Goal: Entertainment & Leisure: Consume media (video, audio)

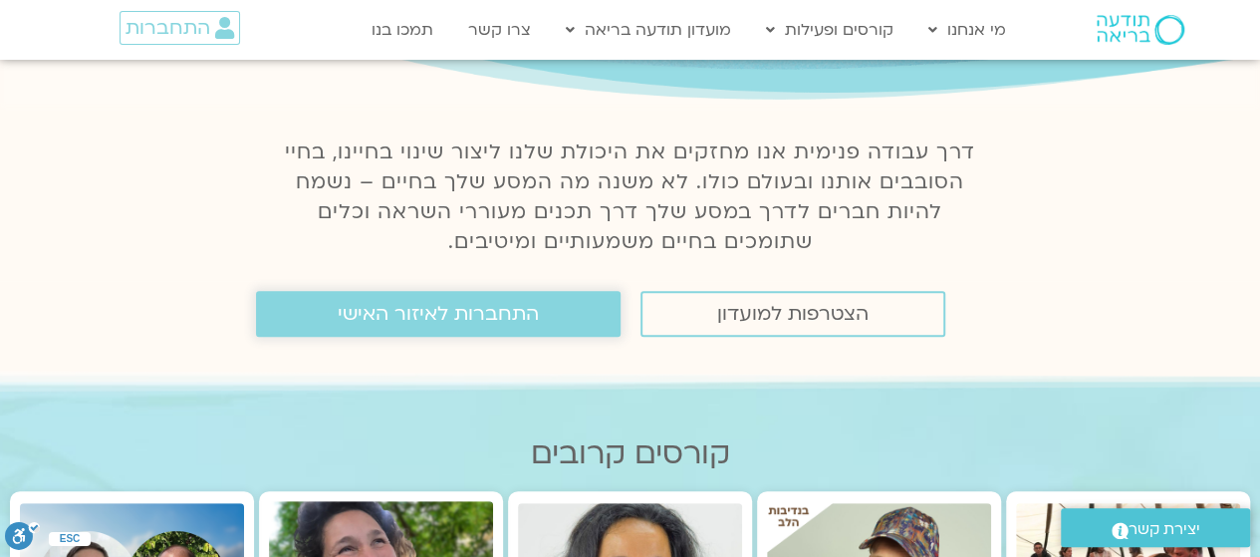
click at [373, 324] on span "התחברות לאיזור האישי" at bounding box center [438, 314] width 201 height 22
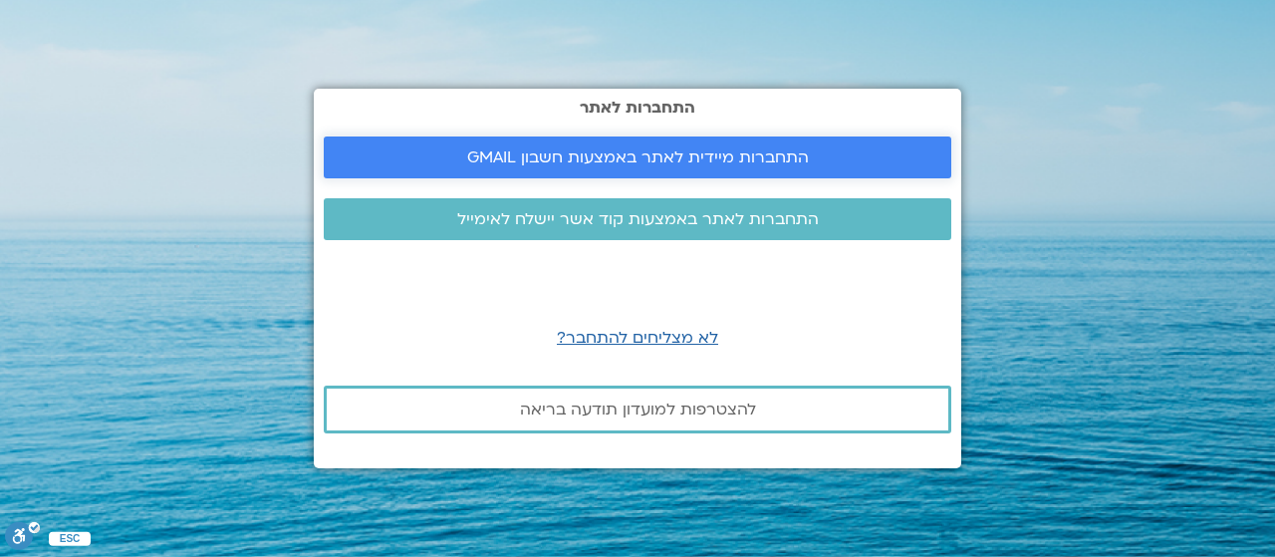
click at [685, 163] on span "התחברות מיידית לאתר באמצעות חשבון GMAIL" at bounding box center [638, 157] width 342 height 18
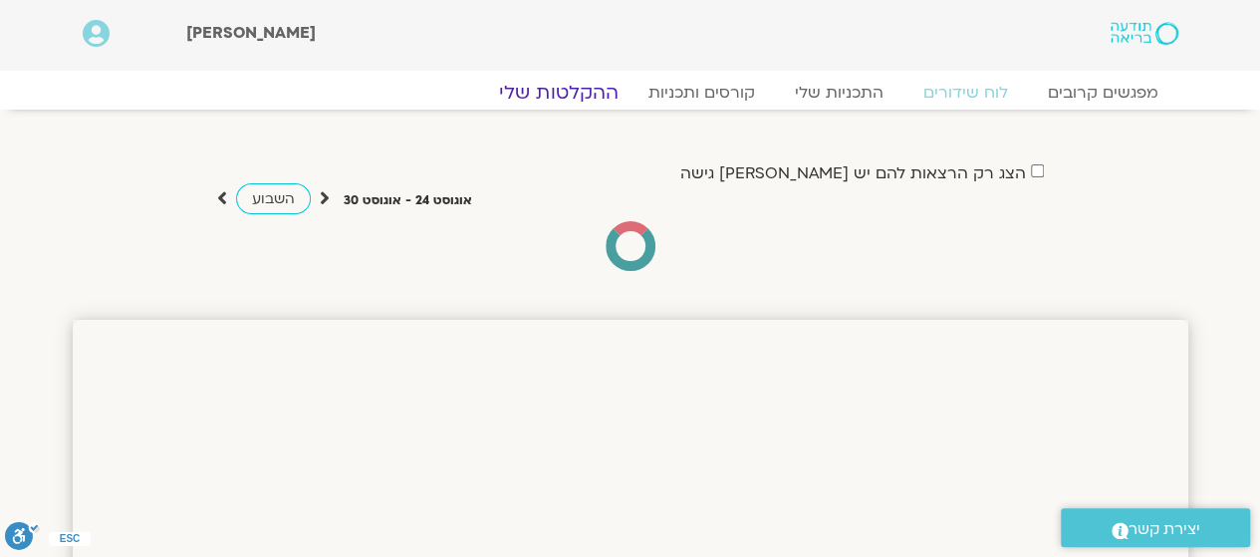
click at [554, 92] on link "ההקלטות שלי" at bounding box center [558, 93] width 167 height 24
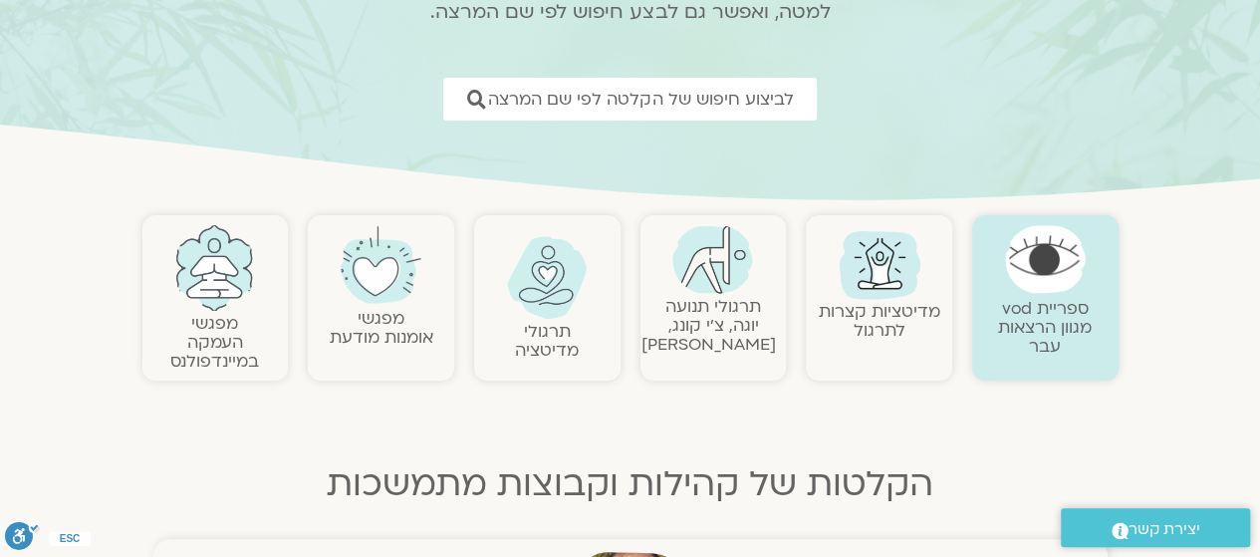
scroll to position [241, 0]
click at [893, 265] on img at bounding box center [880, 262] width 96 height 96
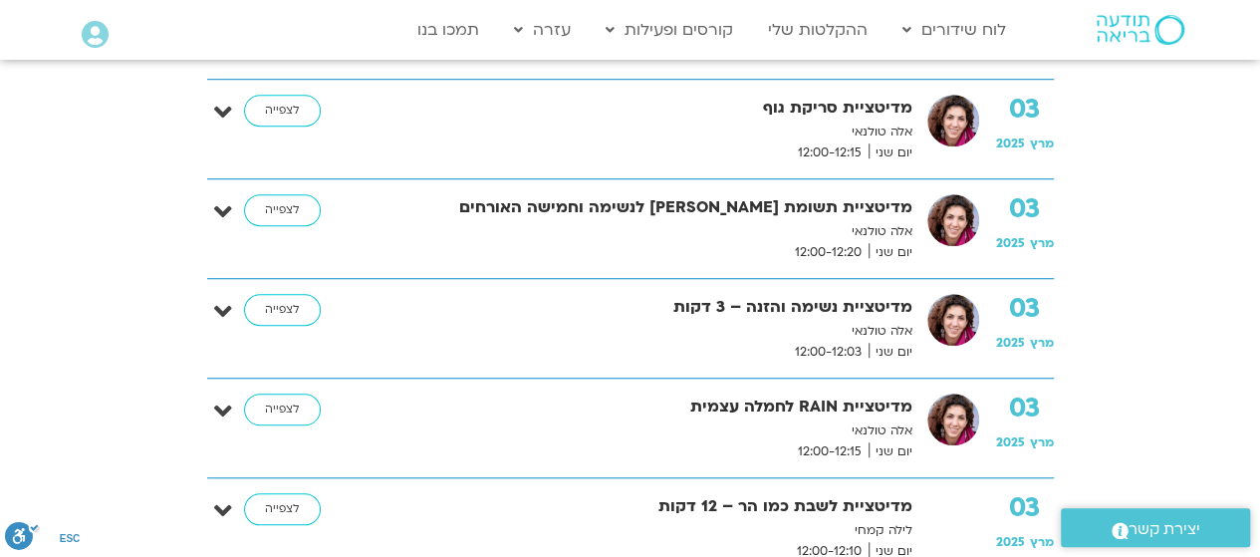
scroll to position [679, 0]
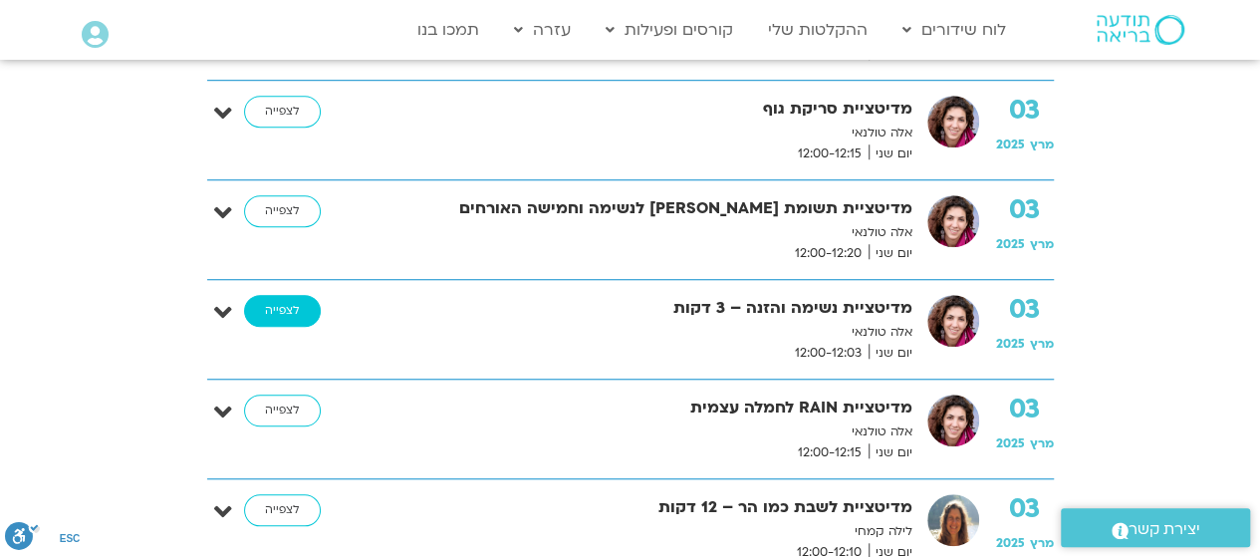
click at [314, 302] on link "לצפייה" at bounding box center [282, 311] width 77 height 32
